Goal: Transaction & Acquisition: Subscribe to service/newsletter

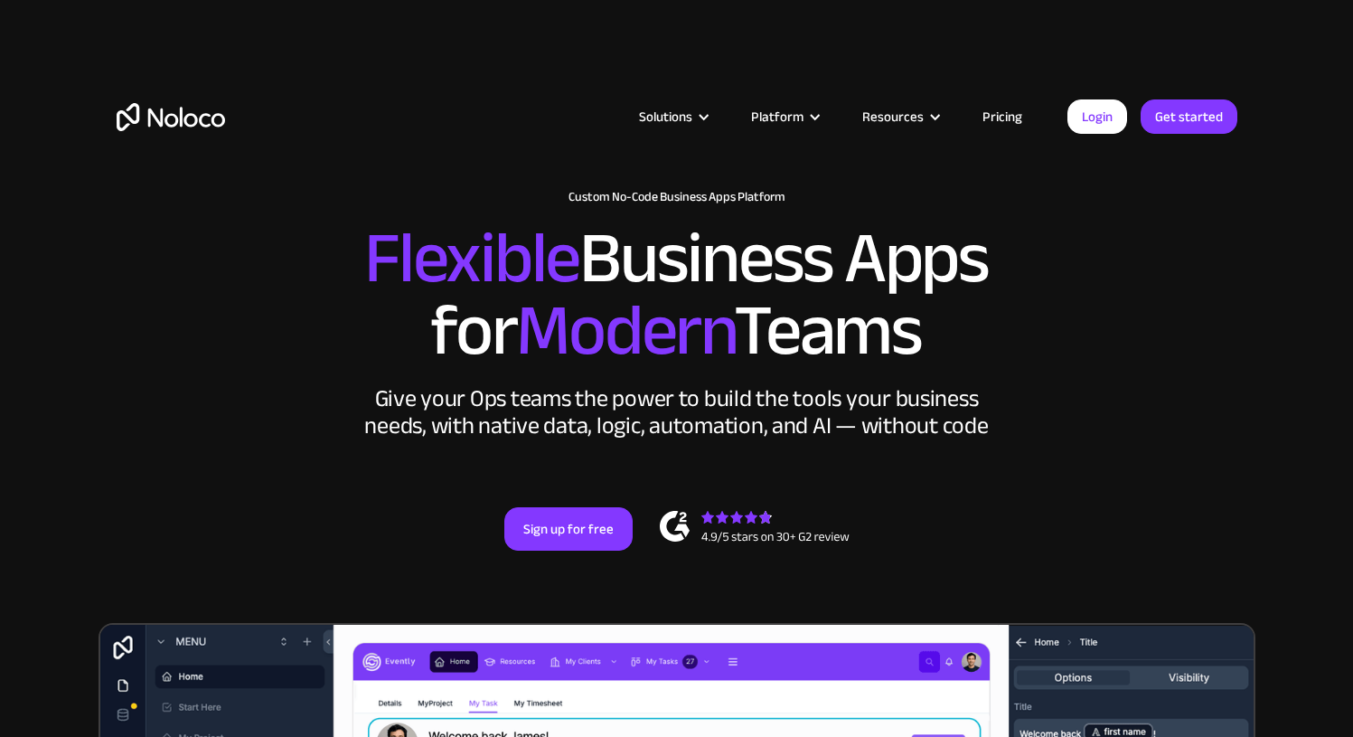
click at [1005, 111] on link "Pricing" at bounding box center [1002, 117] width 85 height 24
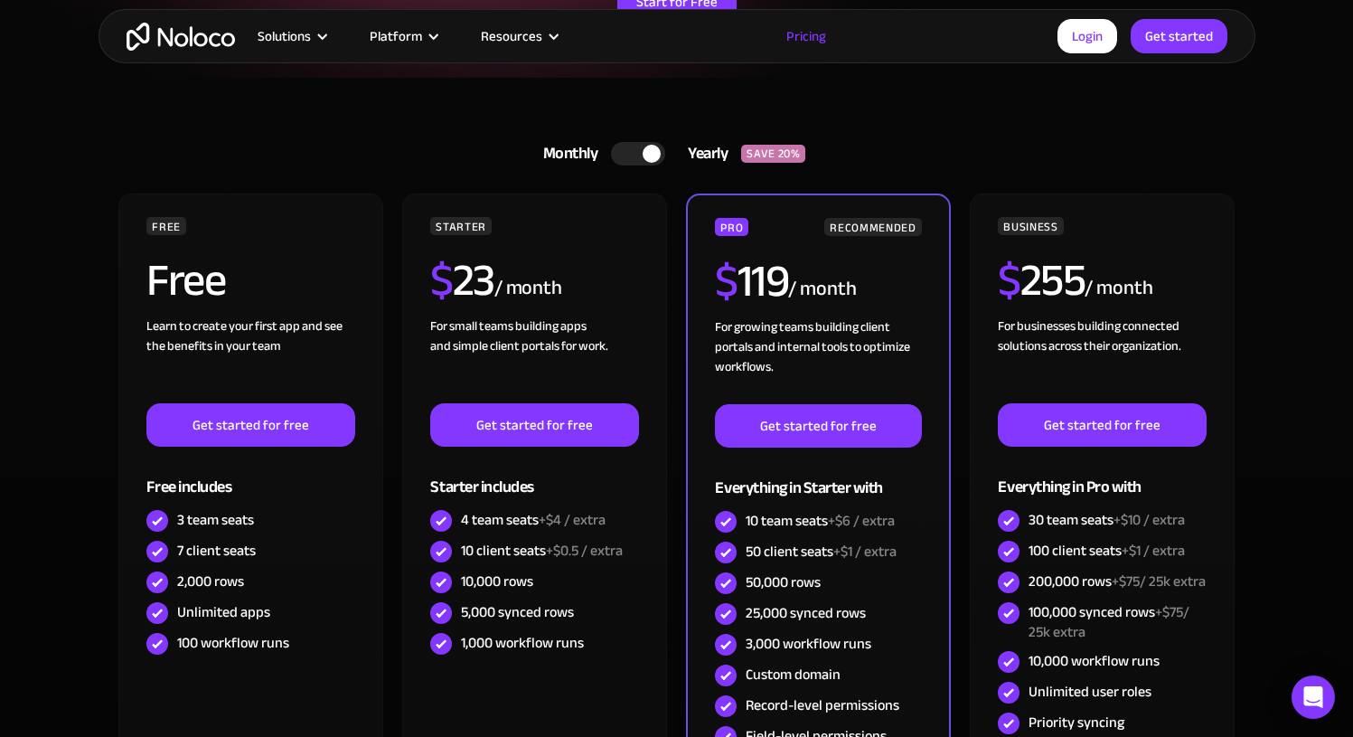
scroll to position [390, 0]
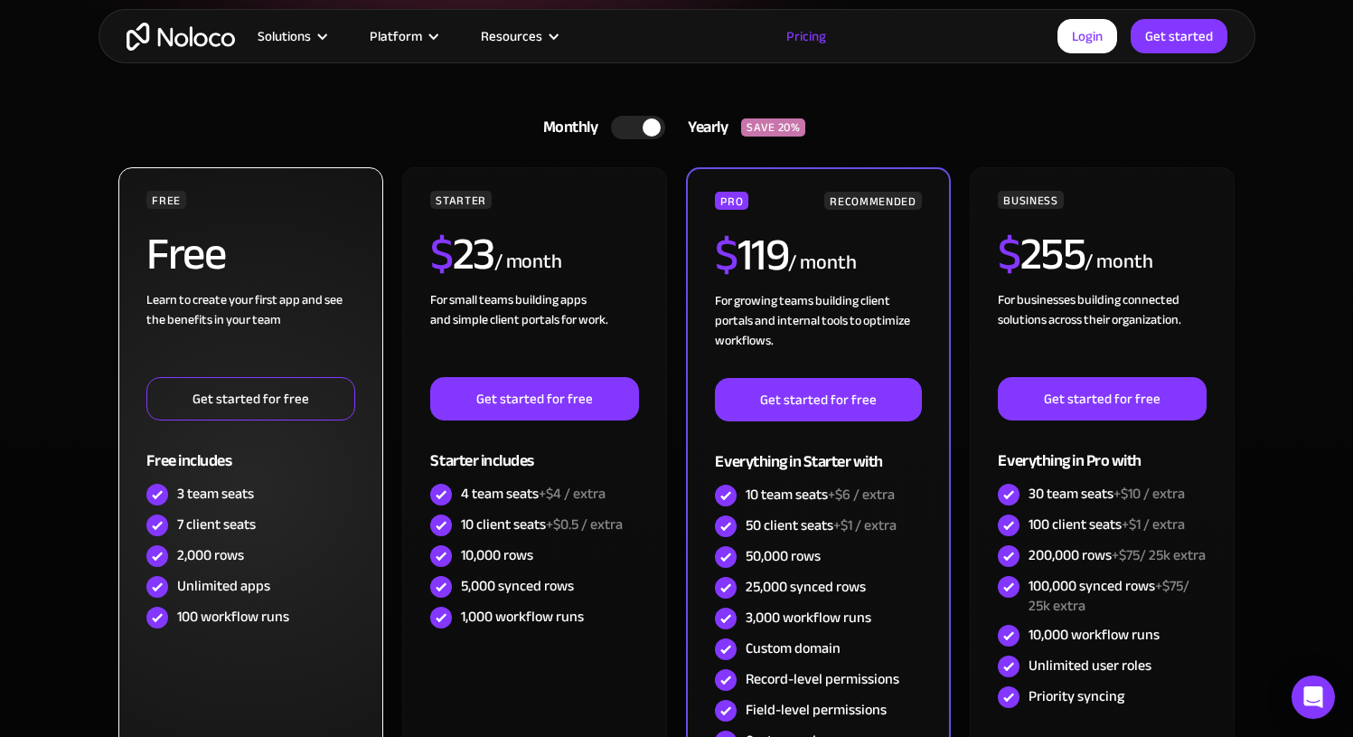
click at [250, 403] on link "Get started for free" at bounding box center [250, 398] width 208 height 43
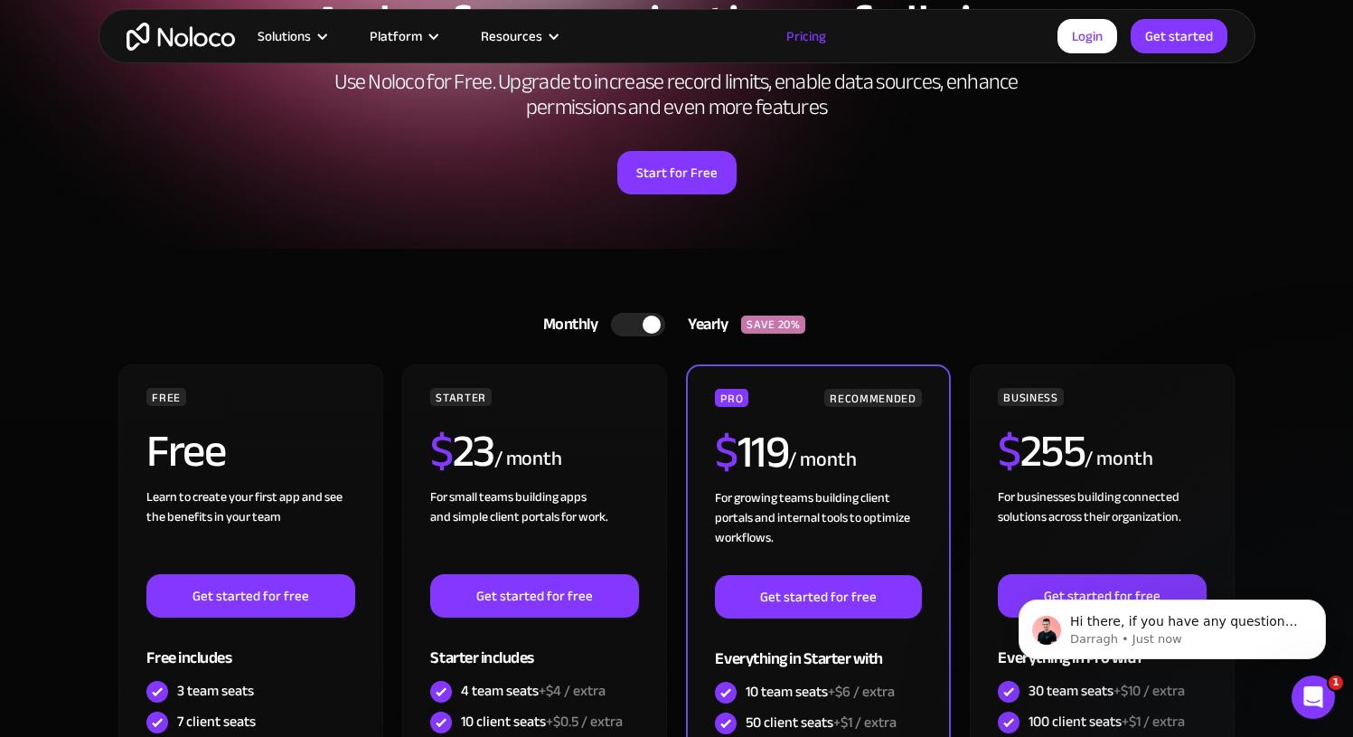
scroll to position [0, 0]
